Goal: Navigation & Orientation: Find specific page/section

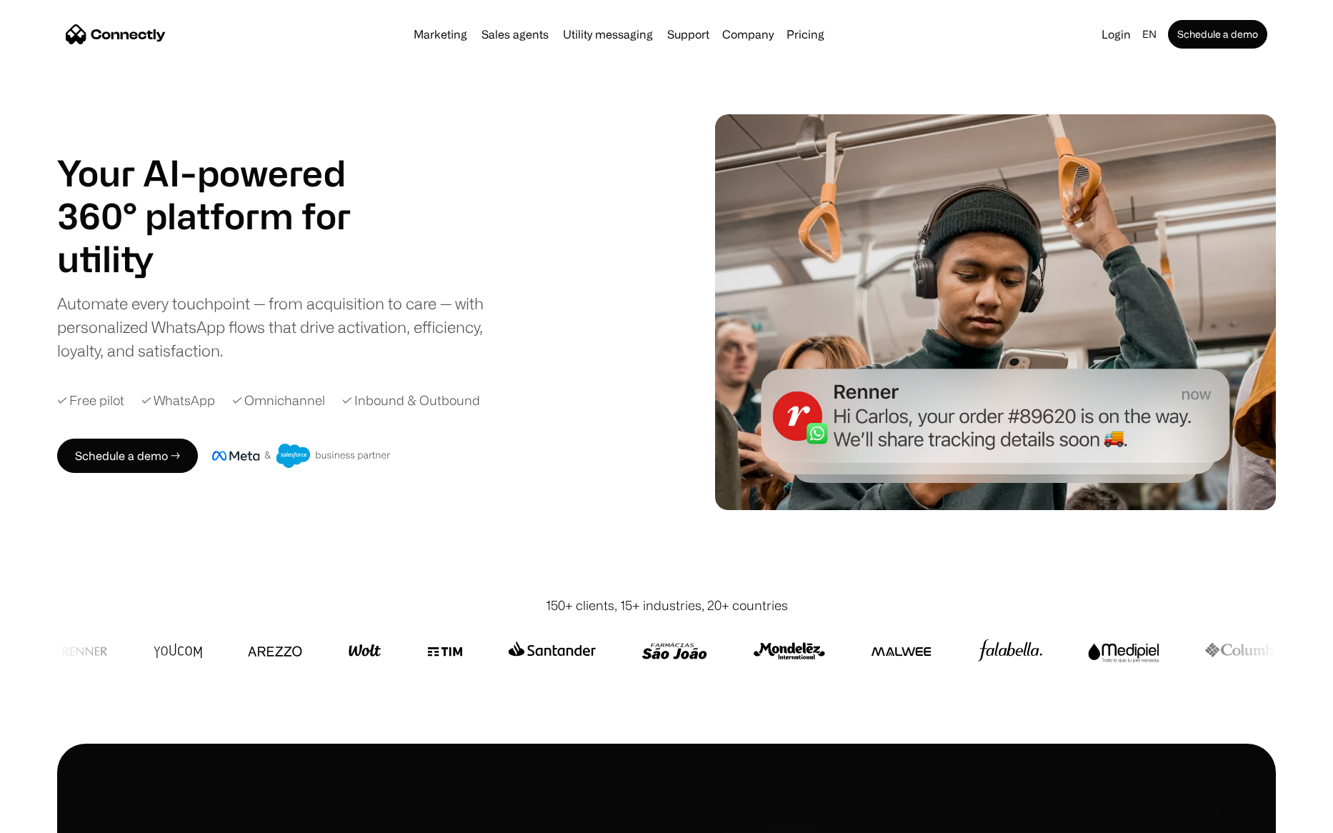
click at [1304, 408] on div "Your AI-powered 360° platform for sales agents support utility sales agents Sli…" at bounding box center [666, 312] width 1333 height 396
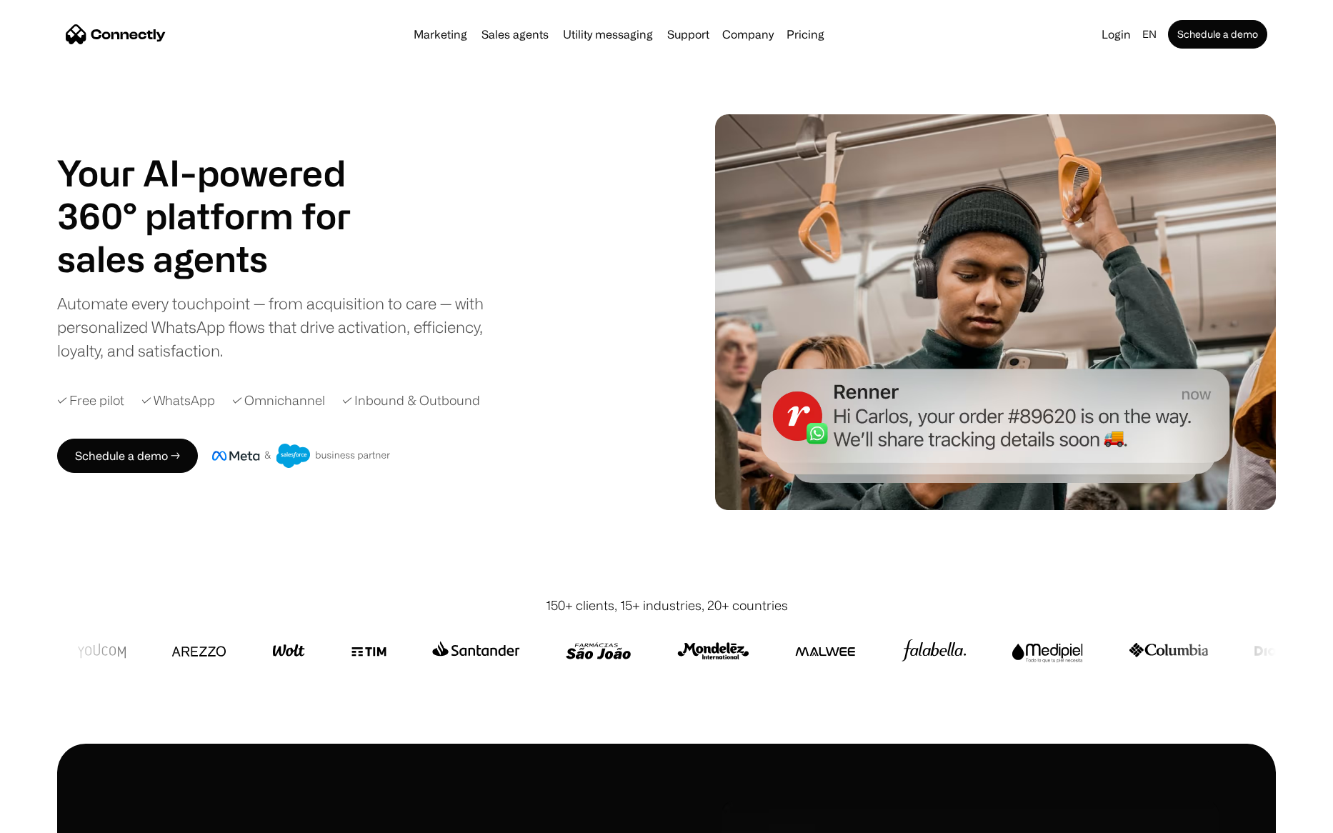
click at [1301, 321] on div "Your AI-powered 360° platform for sales agents support utility sales agents Sli…" at bounding box center [666, 312] width 1333 height 396
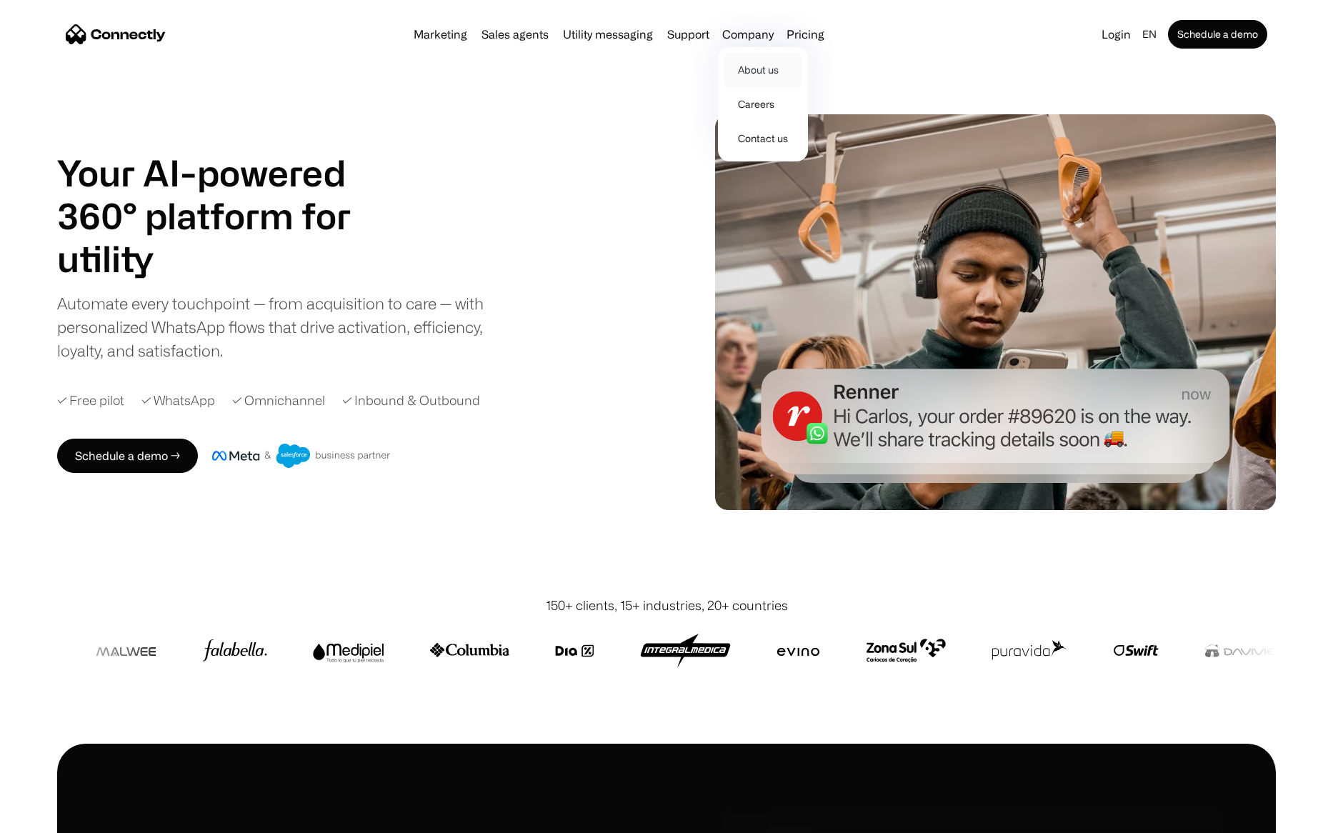
click at [744, 69] on link "About us" at bounding box center [763, 70] width 79 height 34
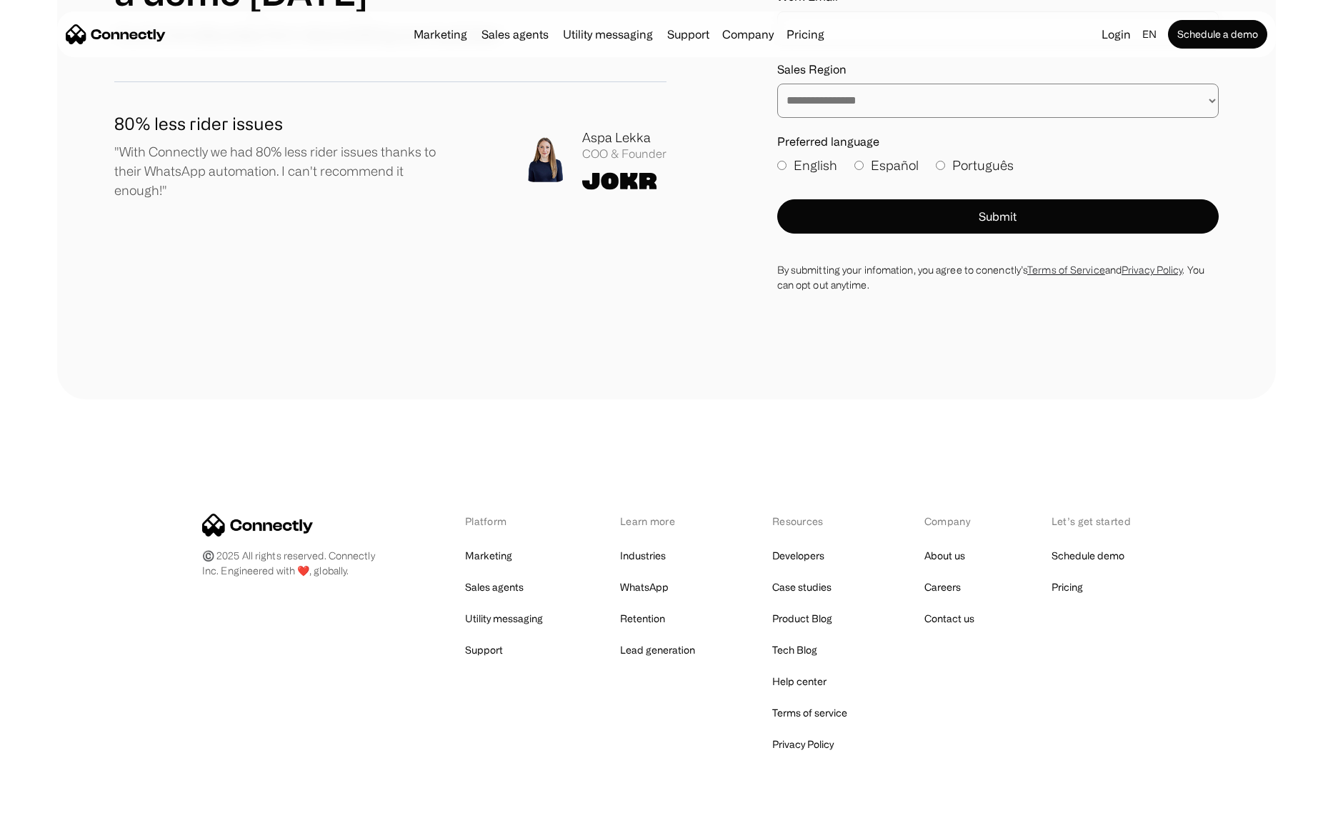
scroll to position [1857, 0]
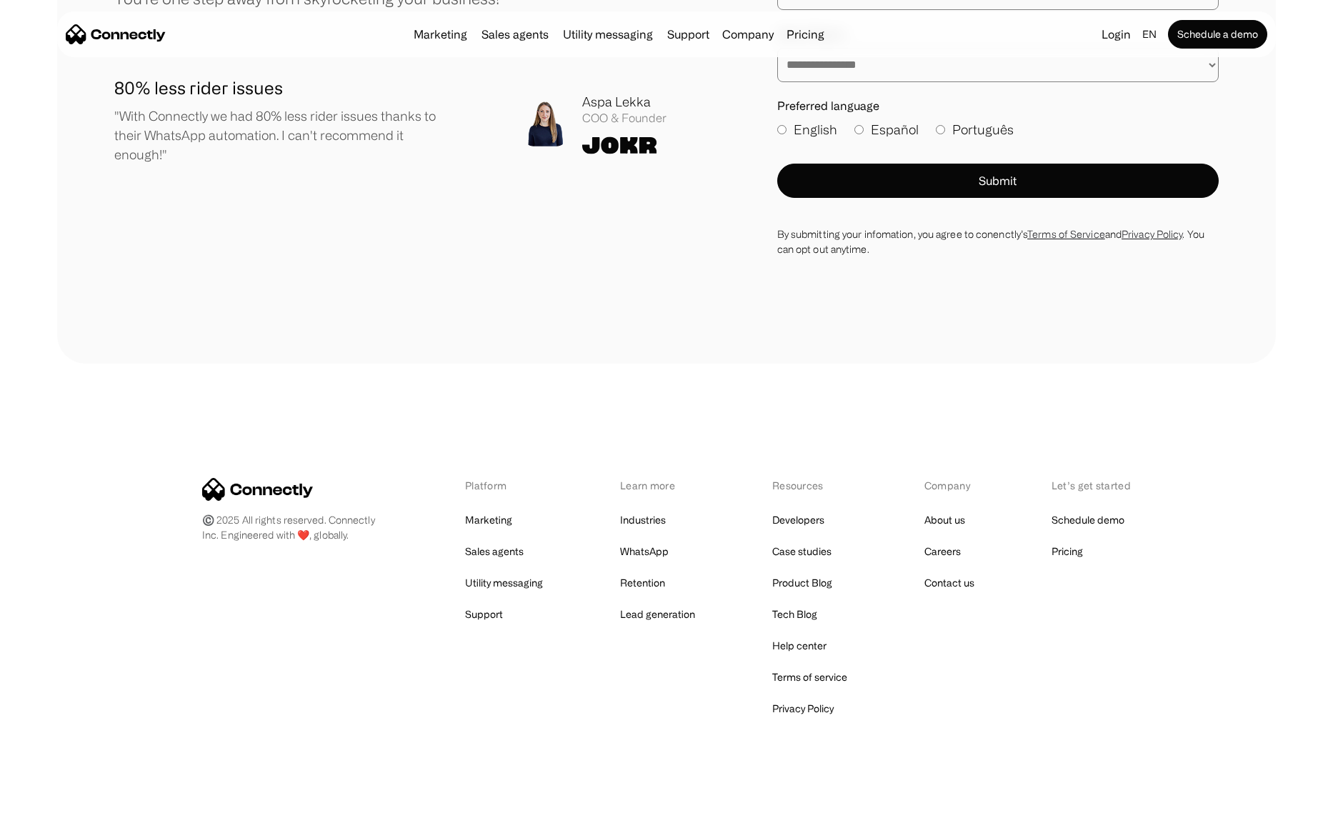
click at [301, 534] on div "Platform Marketing Sales agents Utility messaging Support Learn more Industries…" at bounding box center [666, 598] width 929 height 241
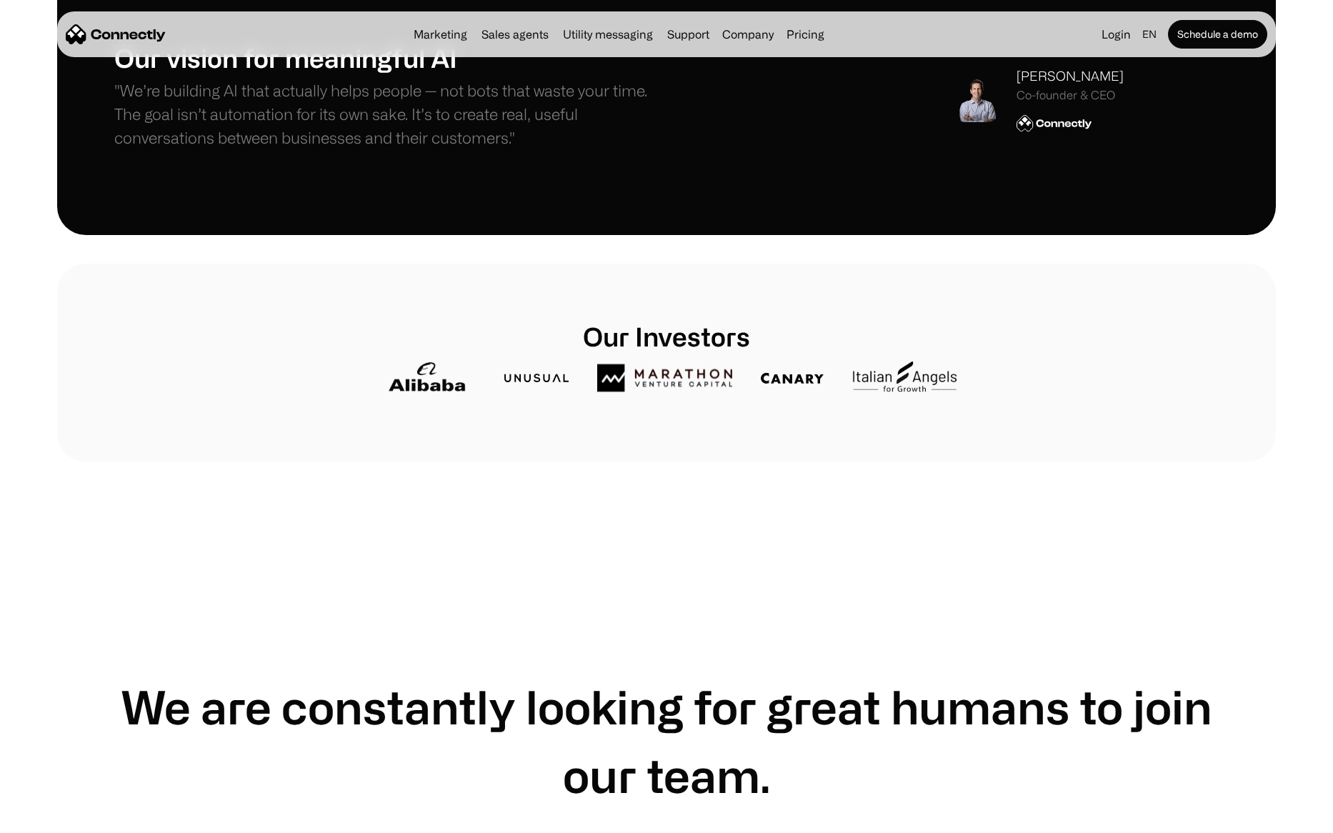
scroll to position [0, 0]
